Goal: Check status: Check status

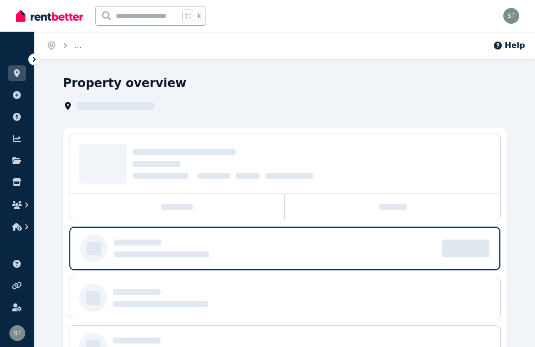
click at [14, 73] on icon at bounding box center [17, 73] width 10 height 8
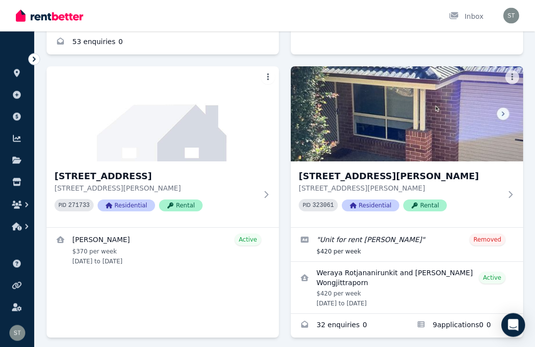
scroll to position [542, 0]
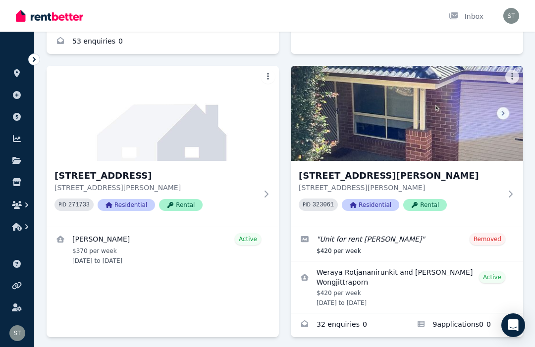
click at [391, 183] on p "[STREET_ADDRESS][PERSON_NAME]" at bounding box center [400, 188] width 203 height 10
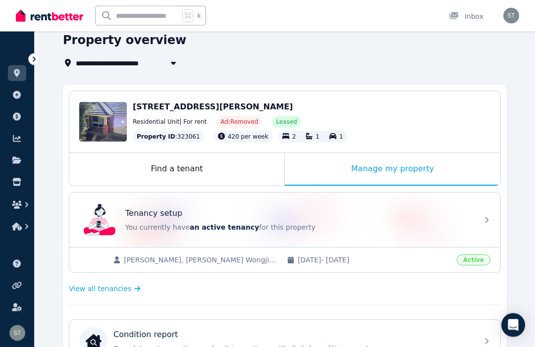
scroll to position [43, 0]
click at [149, 222] on div "Tenancy setup You currently have an active tenancy for this property" at bounding box center [298, 220] width 347 height 25
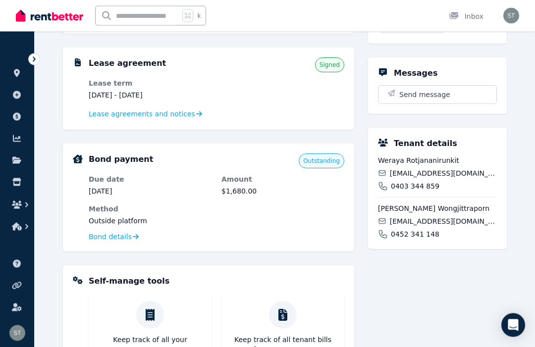
scroll to position [203, 0]
click at [104, 239] on span "Bond details" at bounding box center [110, 237] width 43 height 10
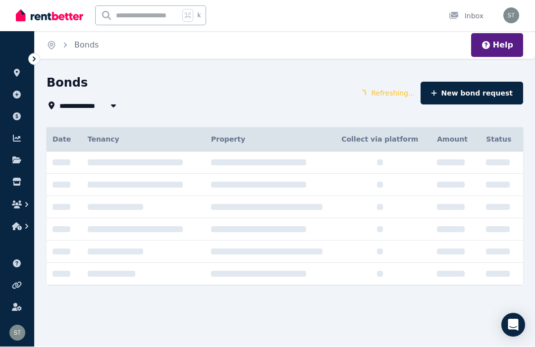
type input "**********"
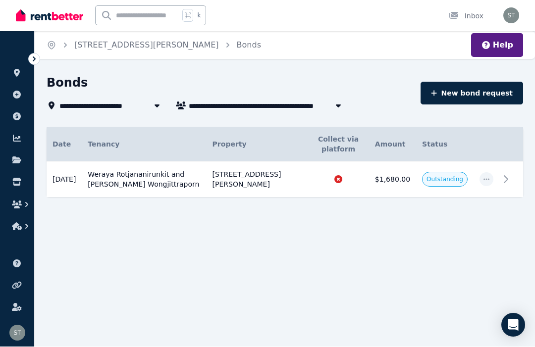
click at [507, 180] on icon at bounding box center [506, 180] width 12 height 12
